Goal: Navigation & Orientation: Understand site structure

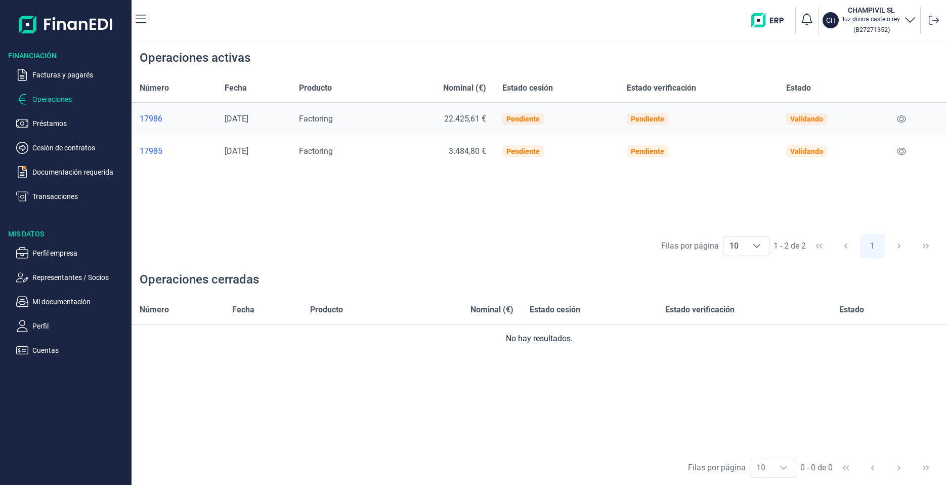
click at [50, 97] on p "Operaciones" at bounding box center [79, 99] width 95 height 12
click at [55, 77] on p "Facturas y pagarés" at bounding box center [79, 75] width 95 height 12
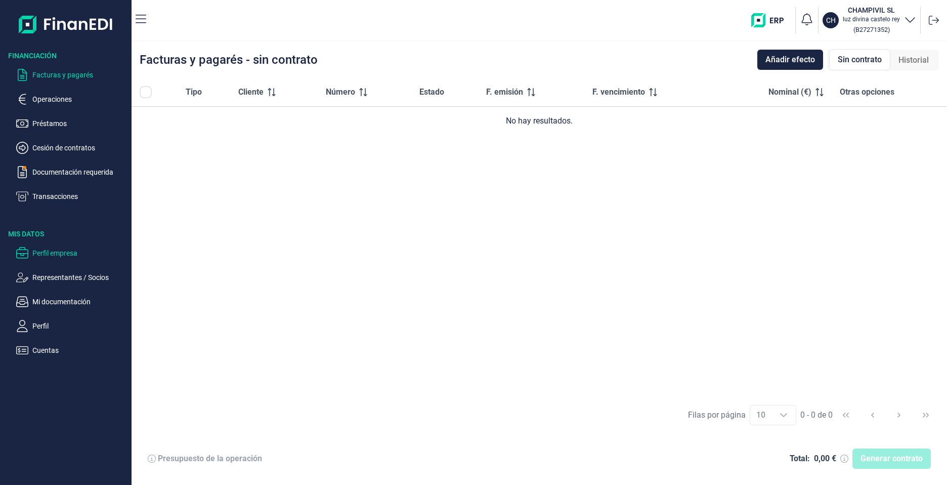
click at [50, 248] on p "Perfil empresa" at bounding box center [79, 253] width 95 height 12
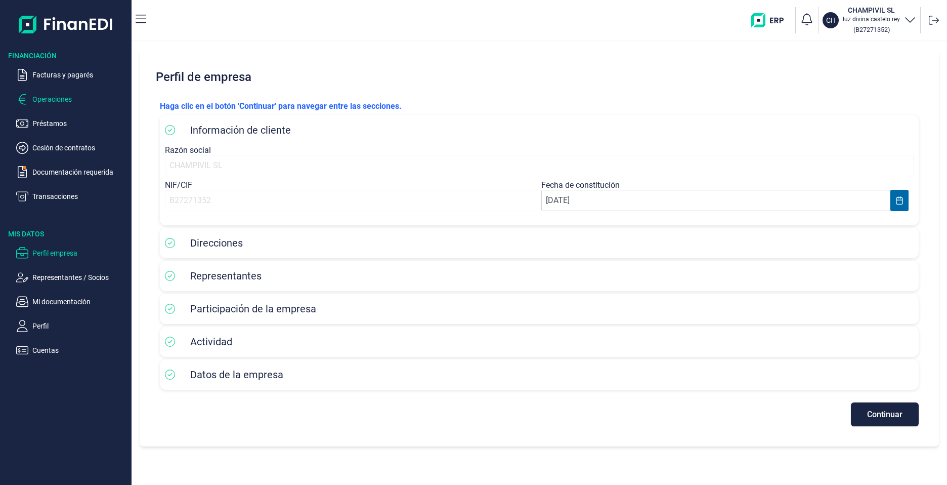
click at [58, 101] on p "Operaciones" at bounding box center [79, 99] width 95 height 12
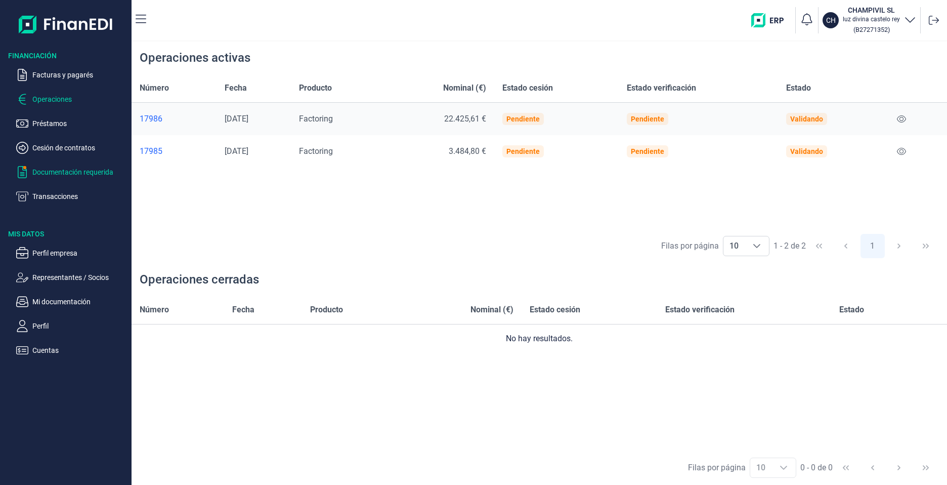
click at [67, 168] on p "Documentación requerida" at bounding box center [79, 172] width 95 height 12
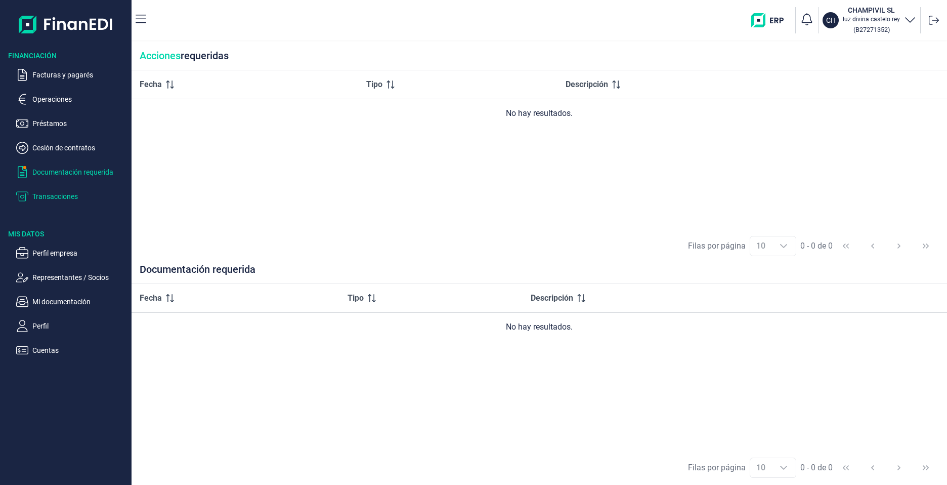
click at [48, 196] on p "Transacciones" at bounding box center [79, 196] width 95 height 12
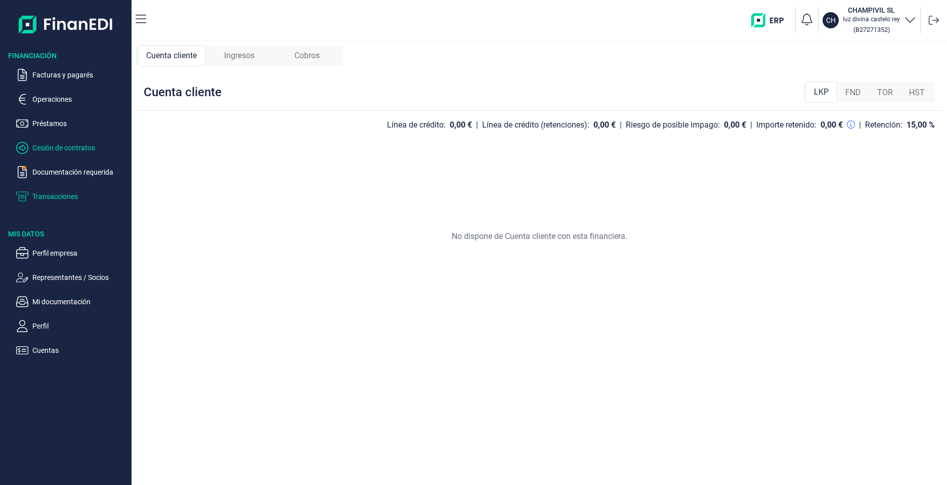
click at [61, 151] on p "Cesión de contratos" at bounding box center [79, 148] width 95 height 12
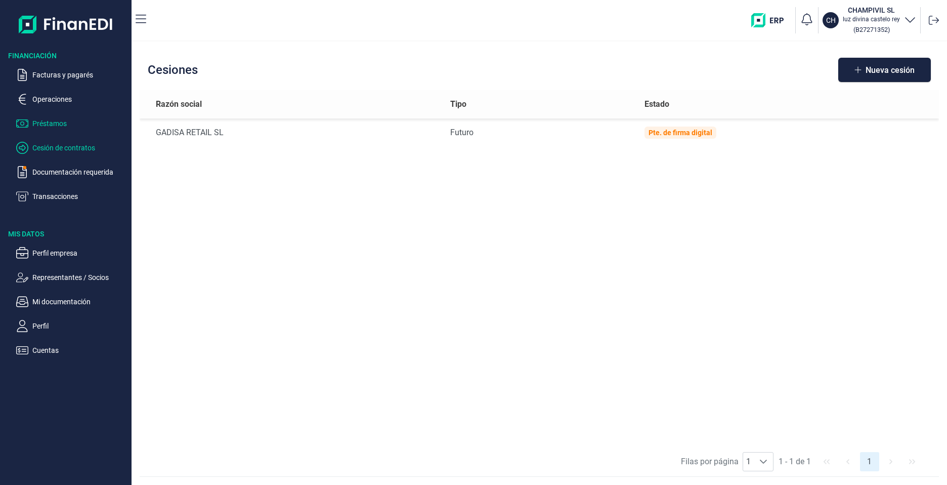
click at [53, 125] on p "Préstamos" at bounding box center [79, 123] width 95 height 12
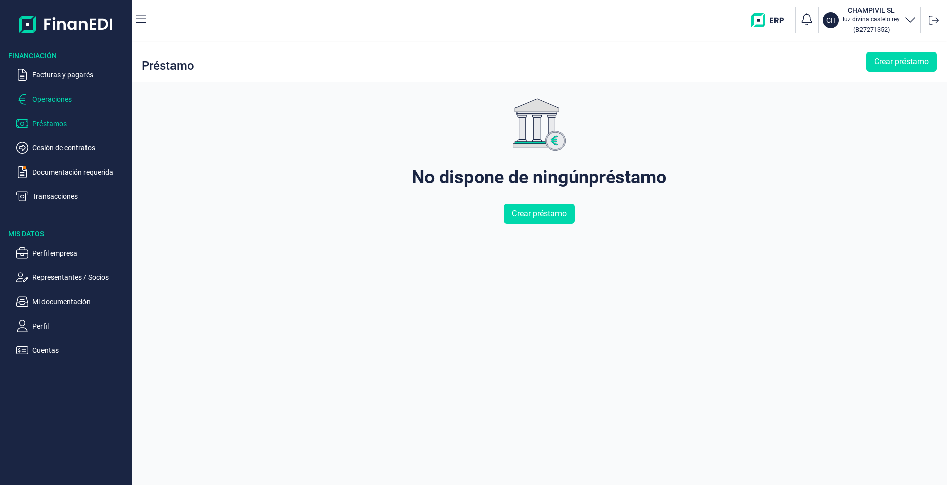
click at [48, 100] on p "Operaciones" at bounding box center [79, 99] width 95 height 12
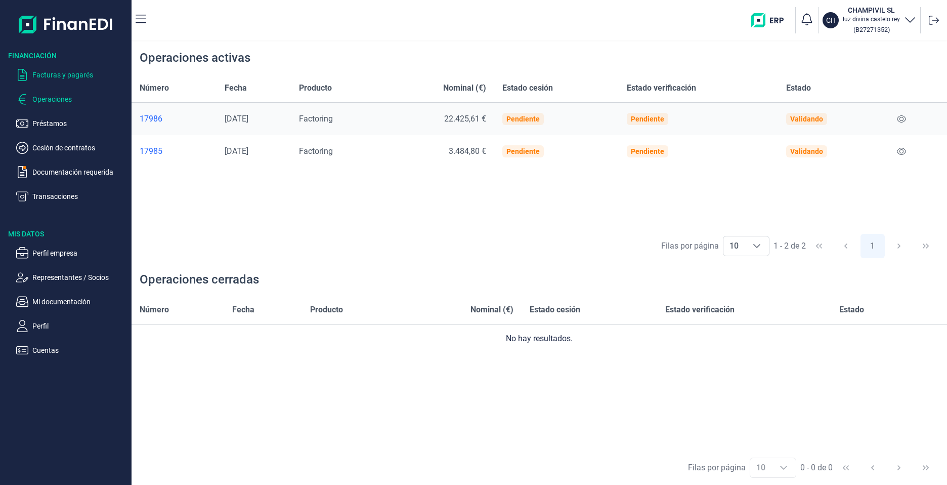
click at [70, 72] on p "Facturas y pagarés" at bounding box center [79, 75] width 95 height 12
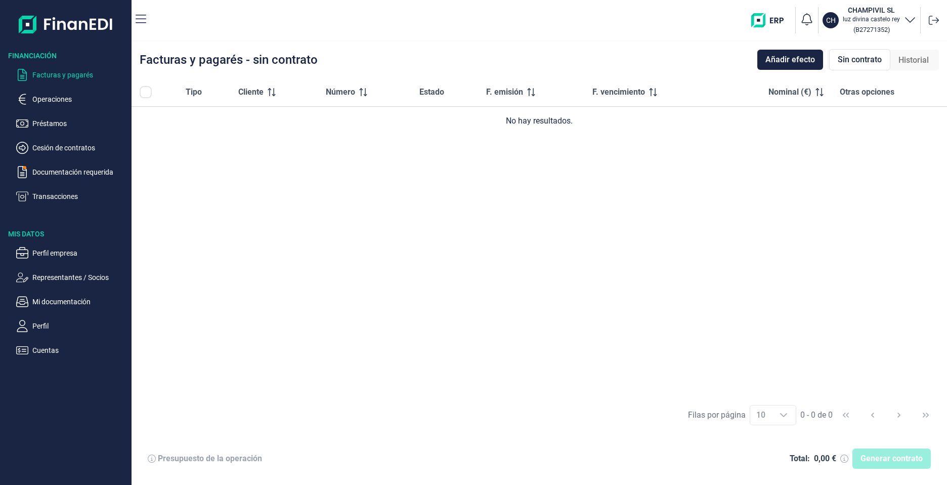
click at [762, 167] on div "Tipo Cliente Número Estado F. emisión F. vencimiento Nominal (€) Otras opciones…" at bounding box center [538, 237] width 815 height 319
